Goal: Task Accomplishment & Management: Use online tool/utility

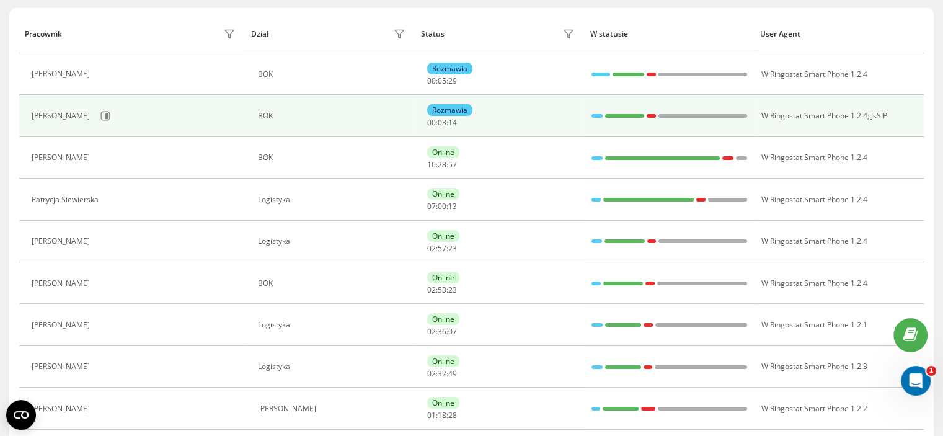
scroll to position [42, 0]
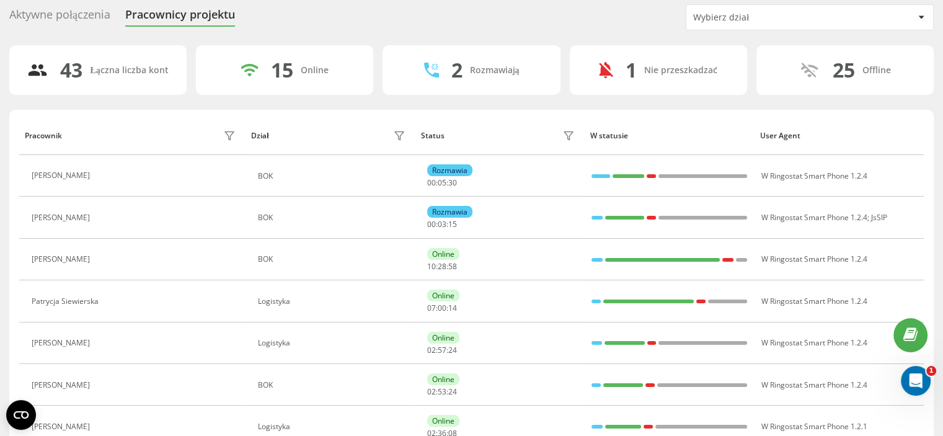
click at [744, 9] on div "Wybierz dział" at bounding box center [809, 17] width 247 height 25
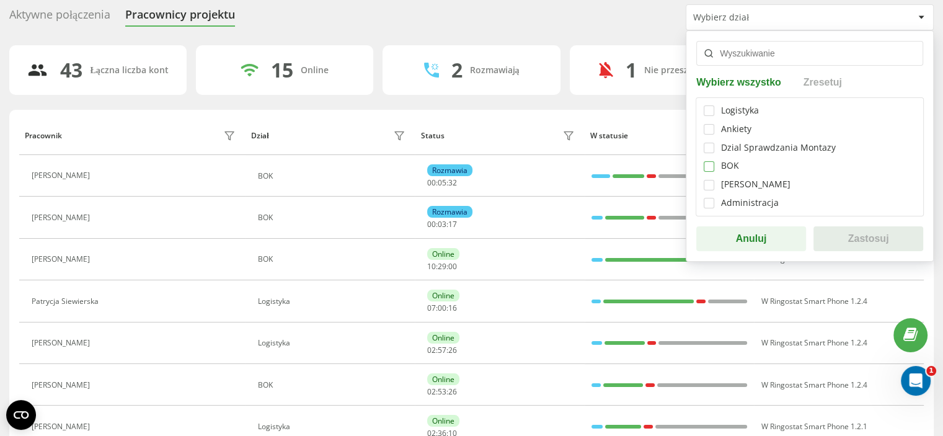
click at [711, 161] on label at bounding box center [709, 161] width 11 height 0
checkbox input "true"
click at [870, 243] on button "Zastosuj" at bounding box center [868, 238] width 110 height 25
